Goal: Task Accomplishment & Management: Use online tool/utility

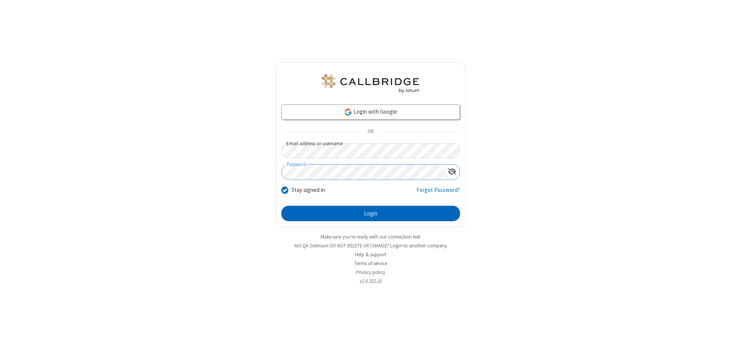
click at [370, 214] on button "Login" at bounding box center [370, 213] width 179 height 15
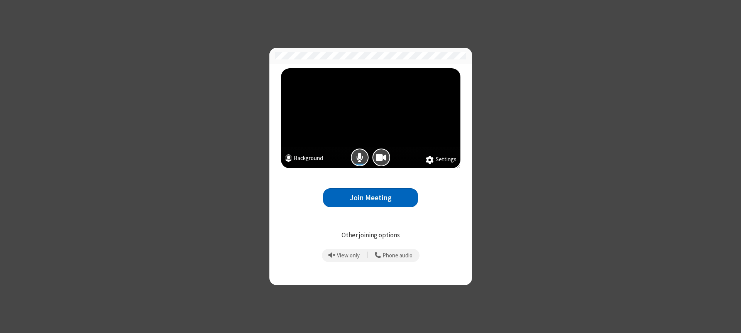
click at [370, 198] on button "Join Meeting" at bounding box center [370, 197] width 95 height 19
